Goal: Transaction & Acquisition: Purchase product/service

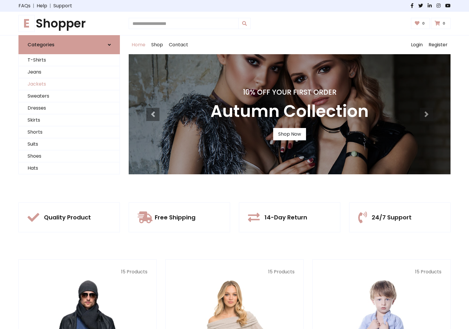
click at [69, 84] on link "Jackets" at bounding box center [69, 84] width 101 height 12
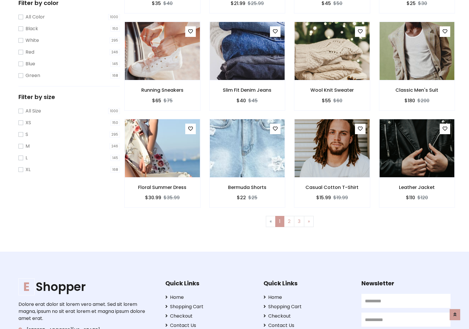
scroll to position [265, 0]
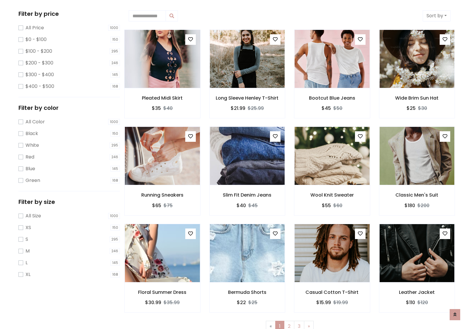
scroll to position [0, 0]
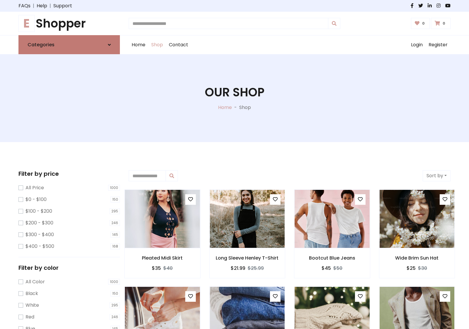
click at [69, 45] on link "Categories" at bounding box center [68, 44] width 101 height 19
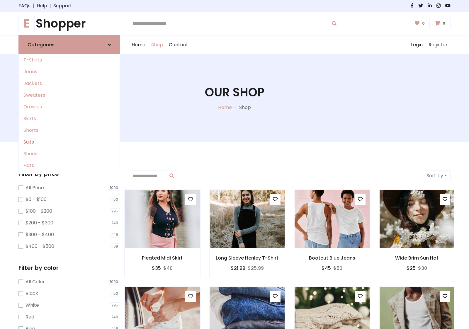
click at [69, 142] on link "Suits" at bounding box center [69, 142] width 101 height 12
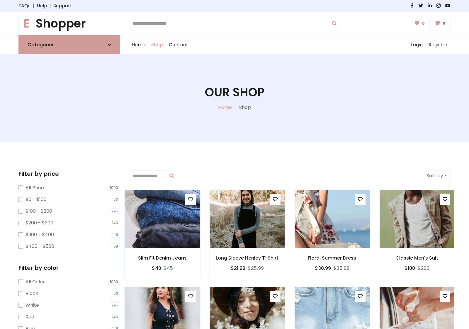
scroll to position [324, 0]
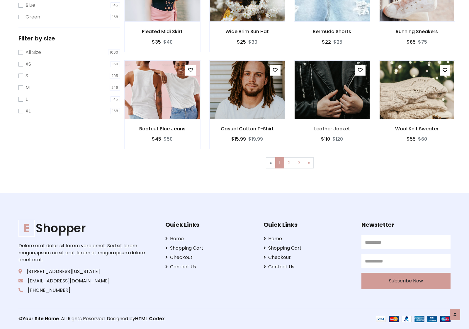
click at [162, 89] on img at bounding box center [162, 89] width 90 height 141
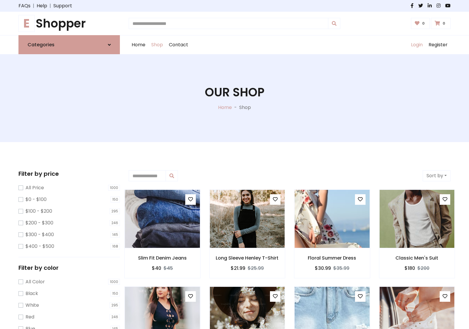
click at [417, 45] on link "Login" at bounding box center [417, 44] width 18 height 19
click at [109, 45] on icon at bounding box center [109, 45] width 3 height 5
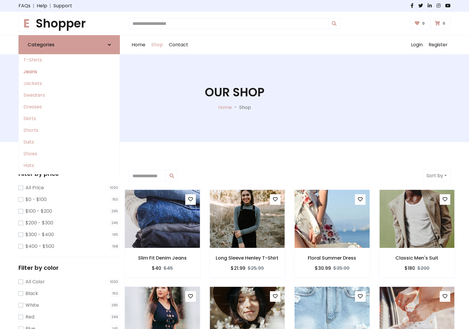
click at [69, 72] on link "Jeans" at bounding box center [69, 72] width 101 height 12
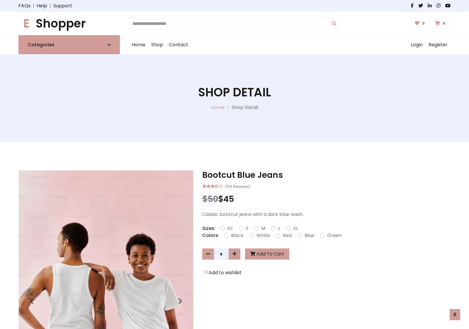
scroll to position [503, 0]
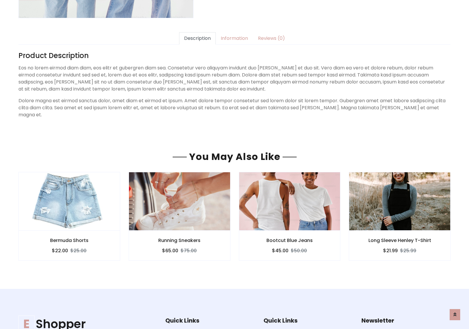
scroll to position [503, 0]
